Goal: Task Accomplishment & Management: Use online tool/utility

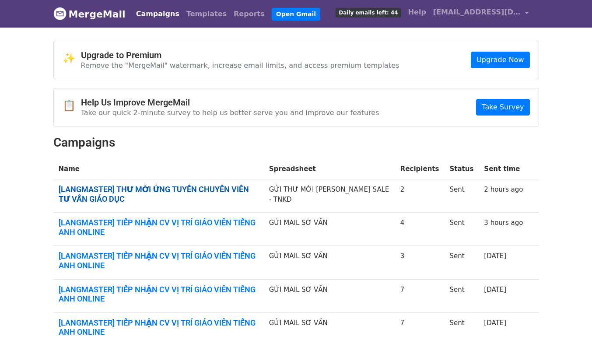
click at [233, 187] on link "[LANGMASTER] THƯ MỜI ỨNG TUYỂN CHUYÊN VIÊN TƯ VẤN GIÁO DỤC" at bounding box center [159, 194] width 200 height 19
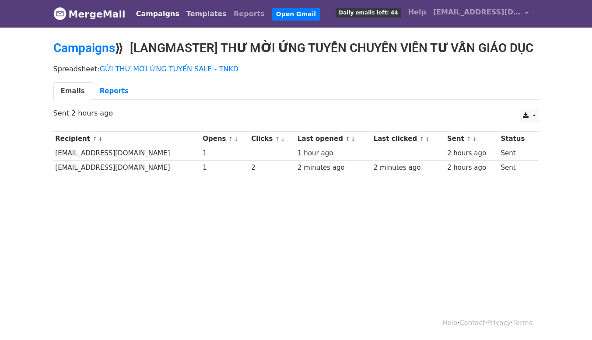
click at [188, 12] on link "Templates" at bounding box center [206, 13] width 47 height 17
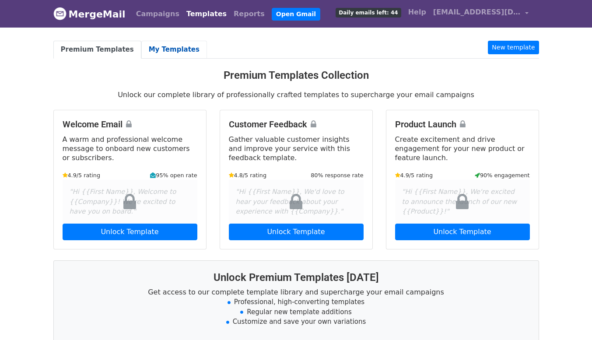
click at [167, 48] on link "My Templates" at bounding box center [174, 50] width 66 height 18
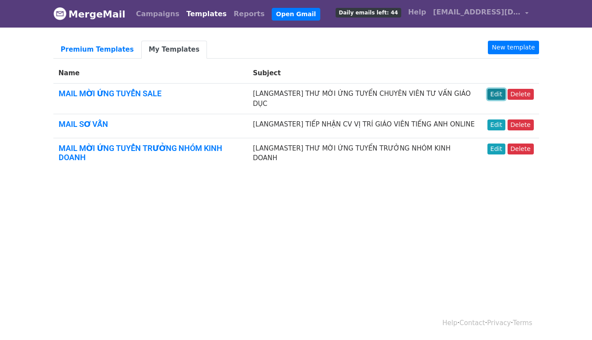
click at [497, 94] on link "Edit" at bounding box center [496, 94] width 18 height 11
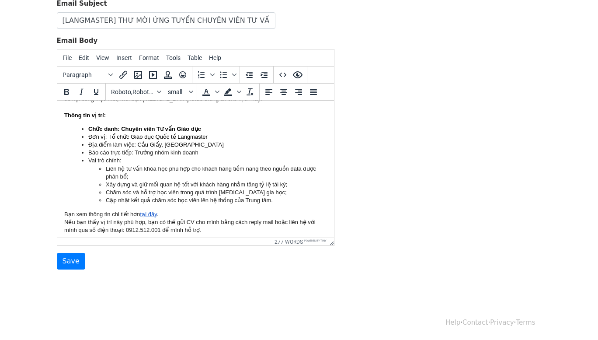
scroll to position [131, 0]
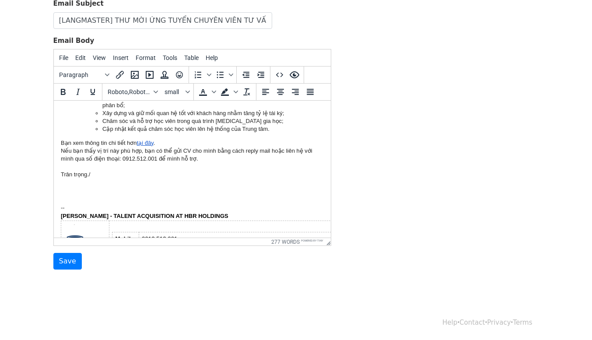
click at [147, 143] on link "tại đây" at bounding box center [144, 142] width 17 height 7
click at [146, 143] on link "tại đây" at bounding box center [144, 142] width 17 height 7
click at [118, 76] on icon "Insert/edit link" at bounding box center [120, 75] width 10 height 10
select select "_blank"
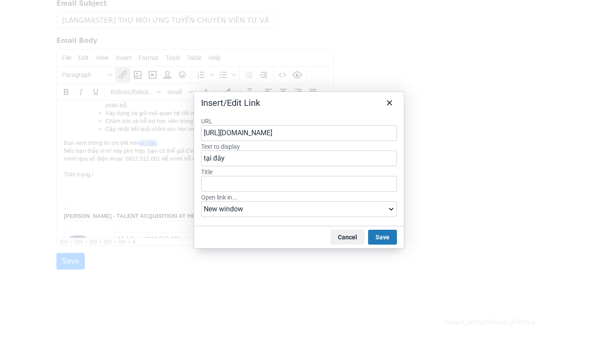
click at [302, 136] on input "https://careers.langmaster.edu.vn/chuyen-vien-tu-van-giao-duc-khoa-hoc-ielts" at bounding box center [299, 133] width 196 height 16
click at [307, 135] on input "https://careers.langmaster.edu.vn/chuyen-vien-tu-van-giao-duc-khoa-hoc-ielts" at bounding box center [299, 133] width 196 height 16
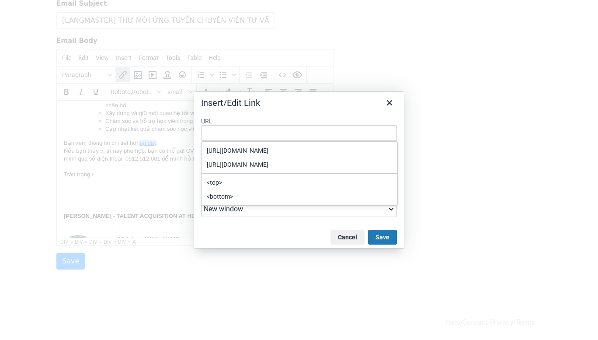
type input "https://careers.langmaster.edu.vn/chuyen-vien-tu-van-giao-duc"
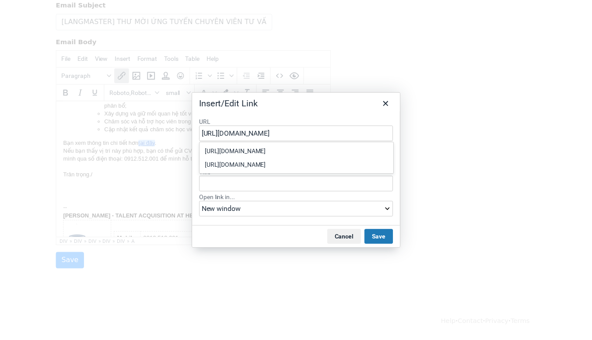
scroll to position [0, 5]
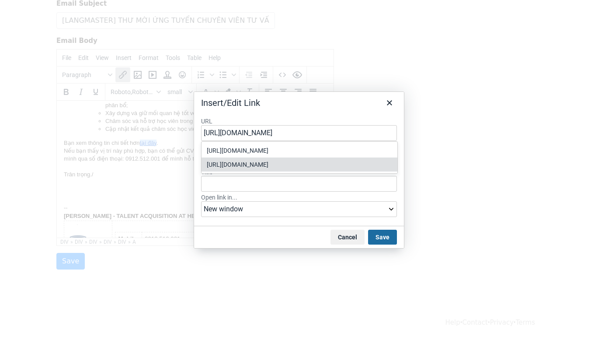
click at [387, 236] on button "Save" at bounding box center [382, 237] width 29 height 15
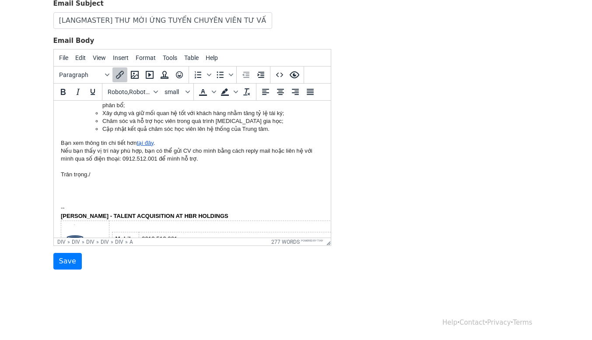
click at [174, 135] on div "Chức danh: Chuyên viên Tư vấn Giáo dục Đơn vị: Tổ chức Giáo dục Quốc tế Langmas…" at bounding box center [191, 116] width 263 height 125
click at [146, 145] on link "tại đây" at bounding box center [144, 142] width 17 height 7
click at [148, 141] on link "tại đây" at bounding box center [144, 142] width 17 height 7
click at [206, 143] on div "Bạn xem thông tin chi tiết hơn tại đây ." at bounding box center [191, 143] width 263 height 8
click at [73, 262] on input "Save" at bounding box center [67, 261] width 28 height 17
